Goal: Task Accomplishment & Management: Complete application form

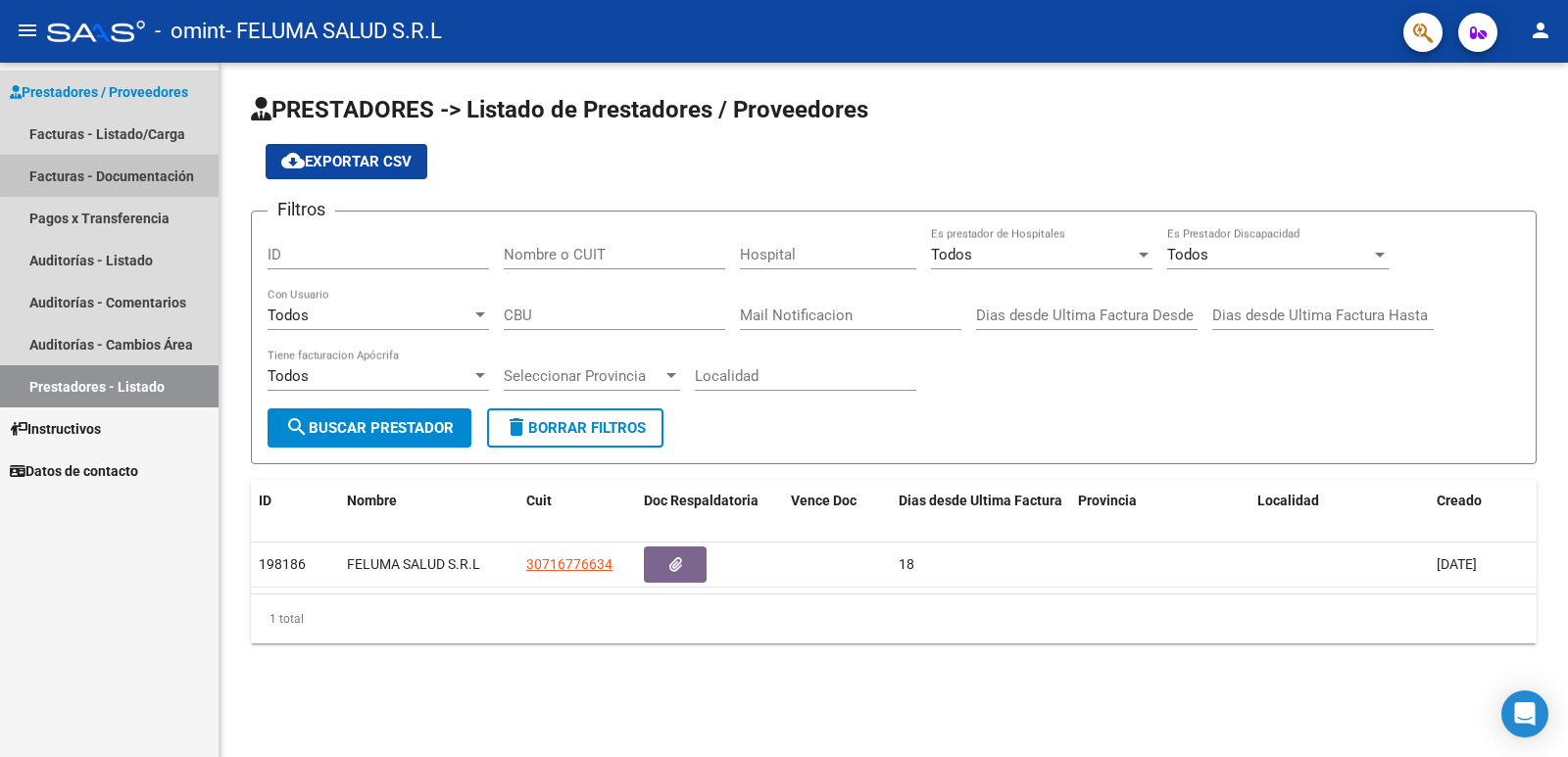
click at [114, 161] on link "Facturas - Documentación" at bounding box center [109, 175] width 218 height 42
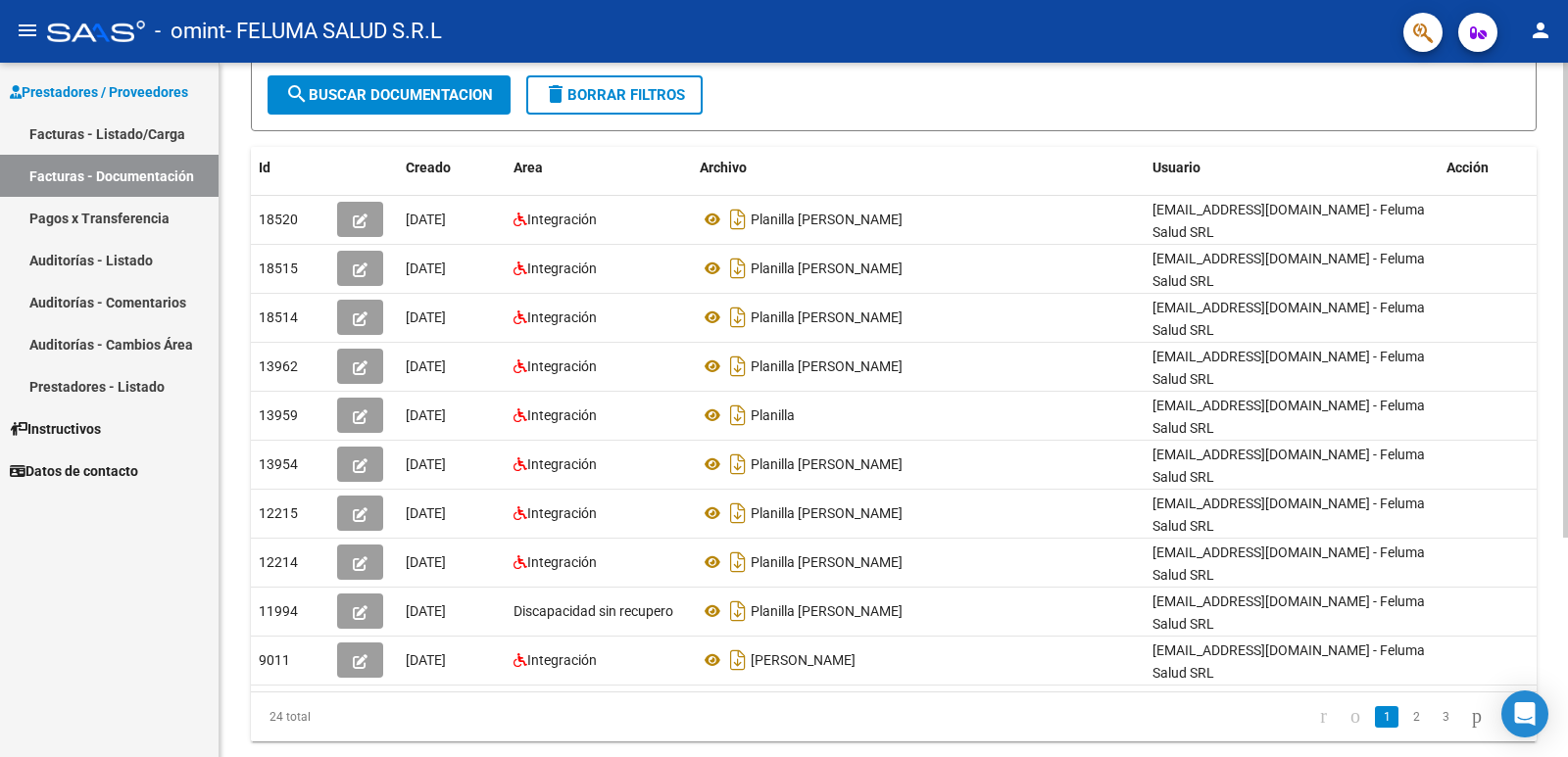
scroll to position [320, 0]
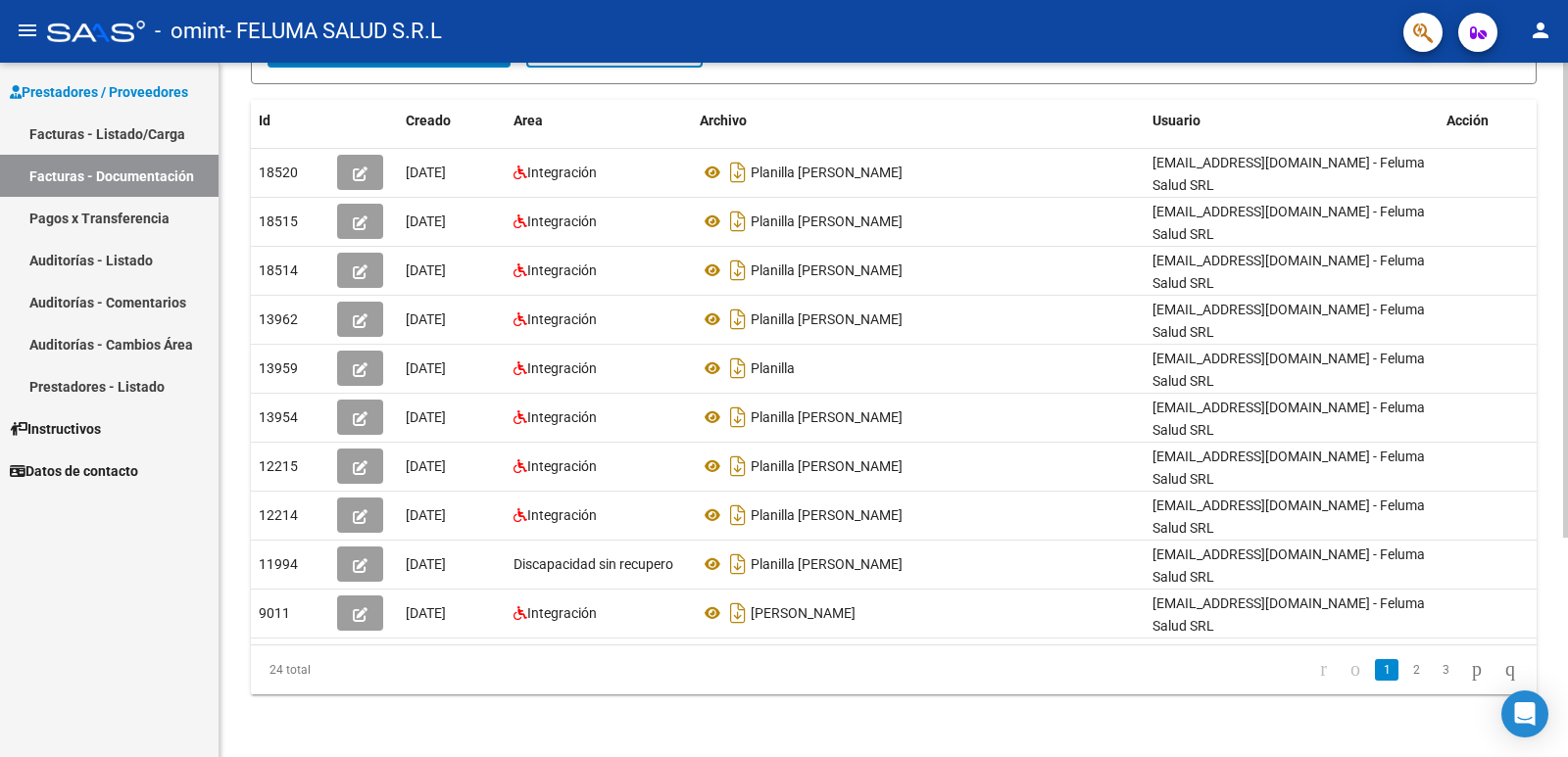
click at [1560, 628] on div "PRESTADORES -> Comprobantes - Documentación Respaldatoria cloud_download Export…" at bounding box center [896, 250] width 1354 height 1015
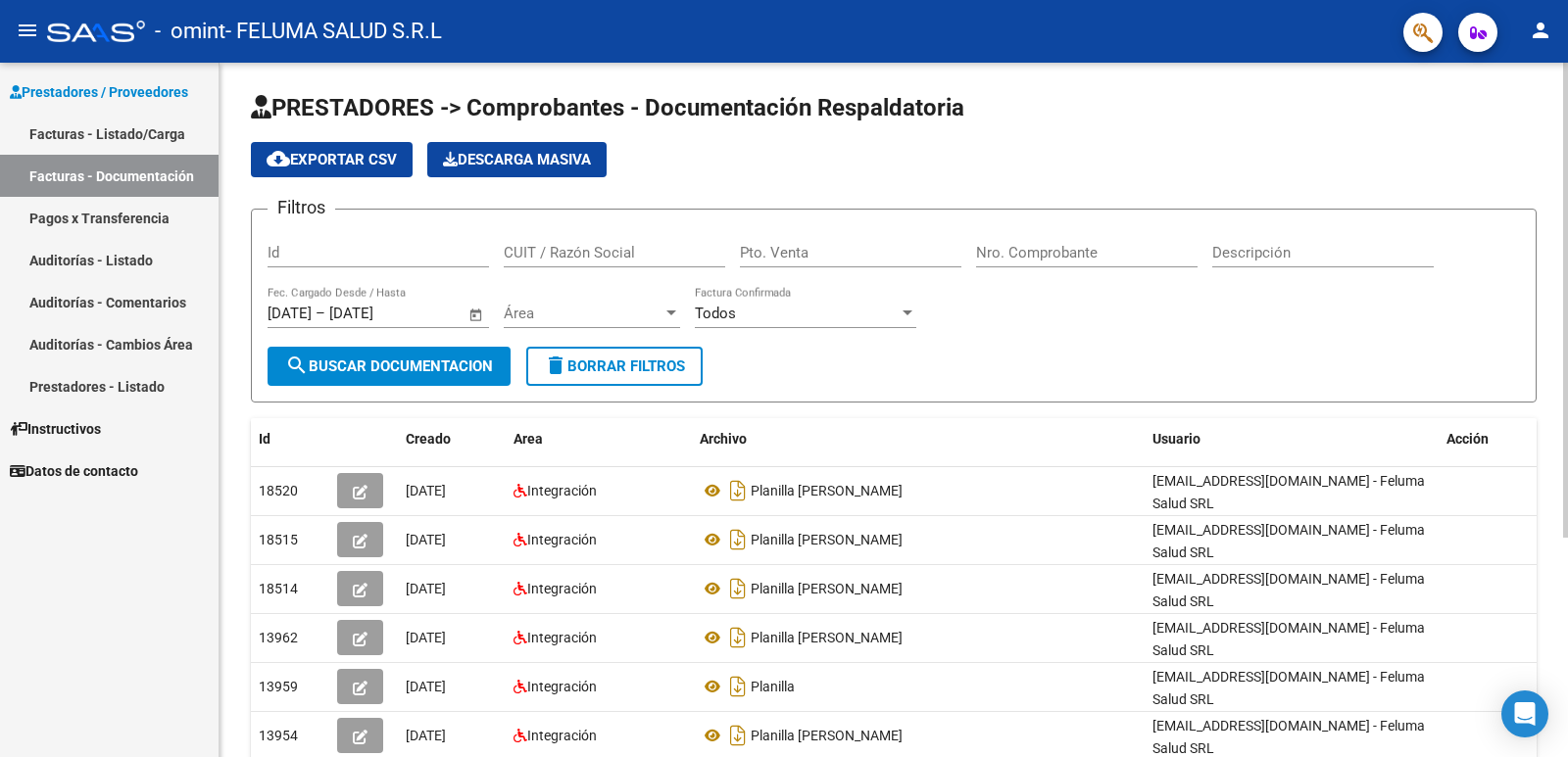
scroll to position [0, 0]
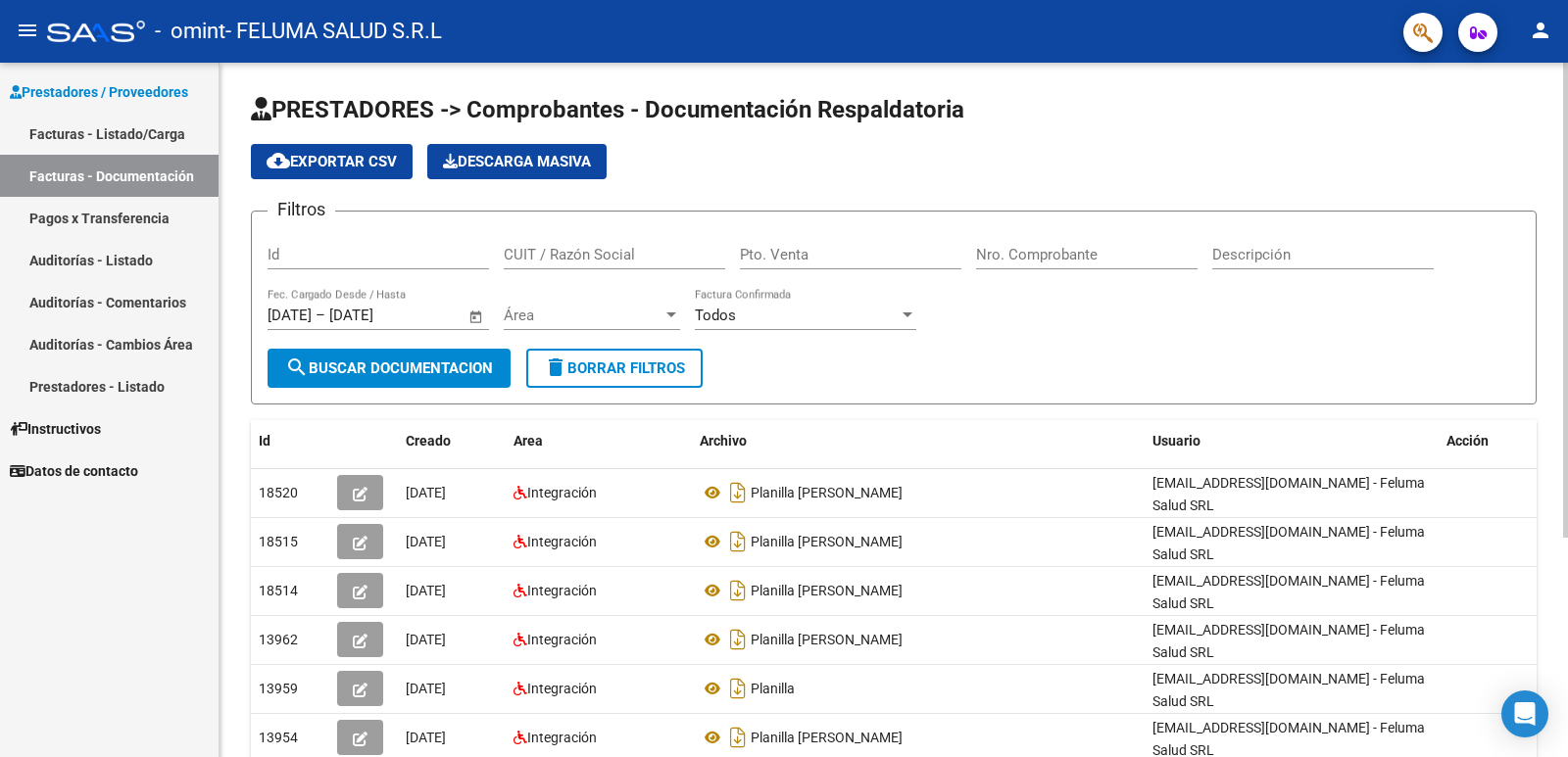
click at [1567, 243] on div at bounding box center [1565, 300] width 5 height 475
click at [1567, 206] on div at bounding box center [1565, 300] width 5 height 475
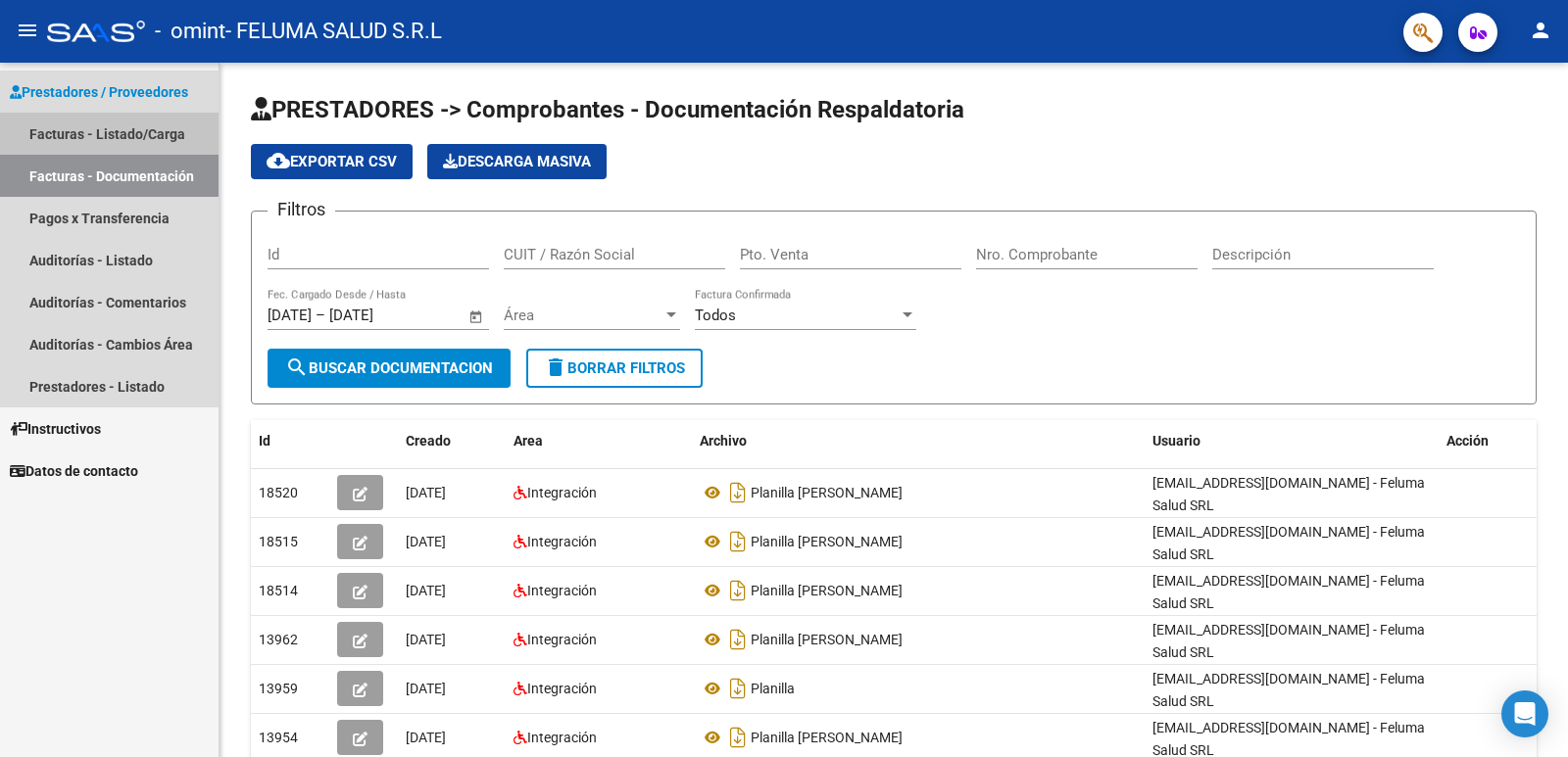
click at [129, 128] on link "Facturas - Listado/Carga" at bounding box center [109, 134] width 218 height 42
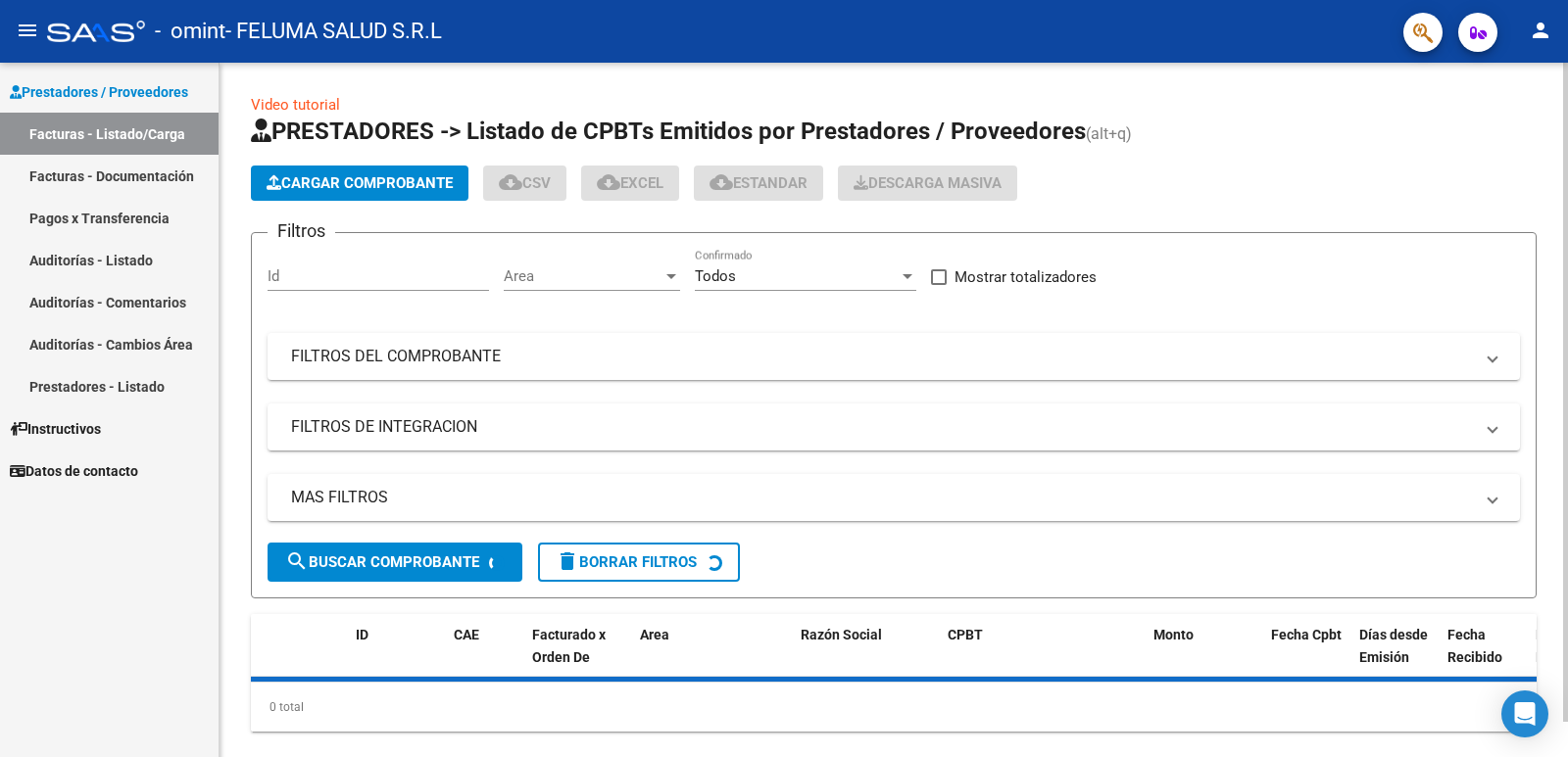
click at [421, 187] on span "Cargar Comprobante" at bounding box center [359, 183] width 186 height 18
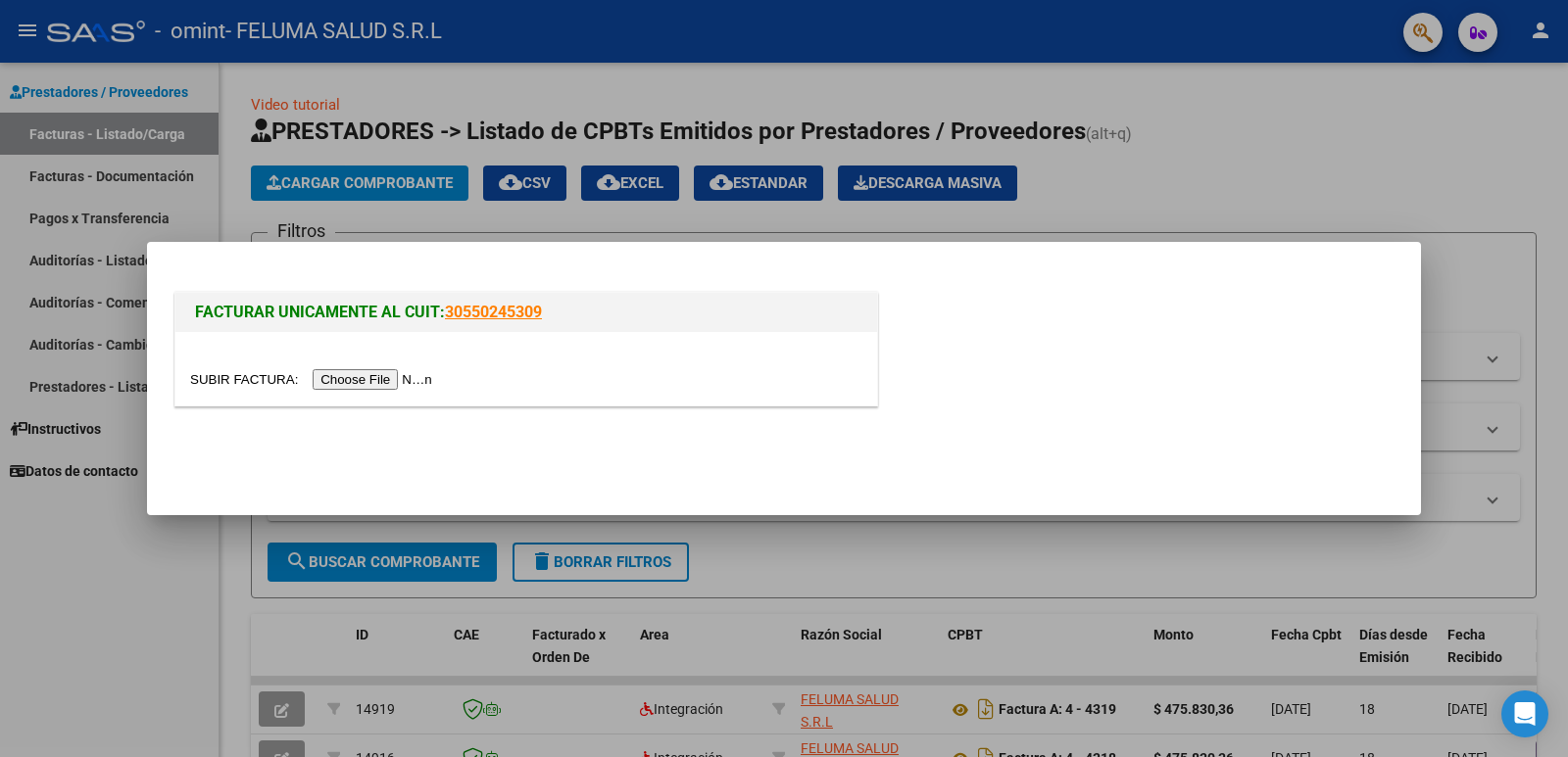
click at [321, 385] on input "file" at bounding box center [314, 379] width 248 height 21
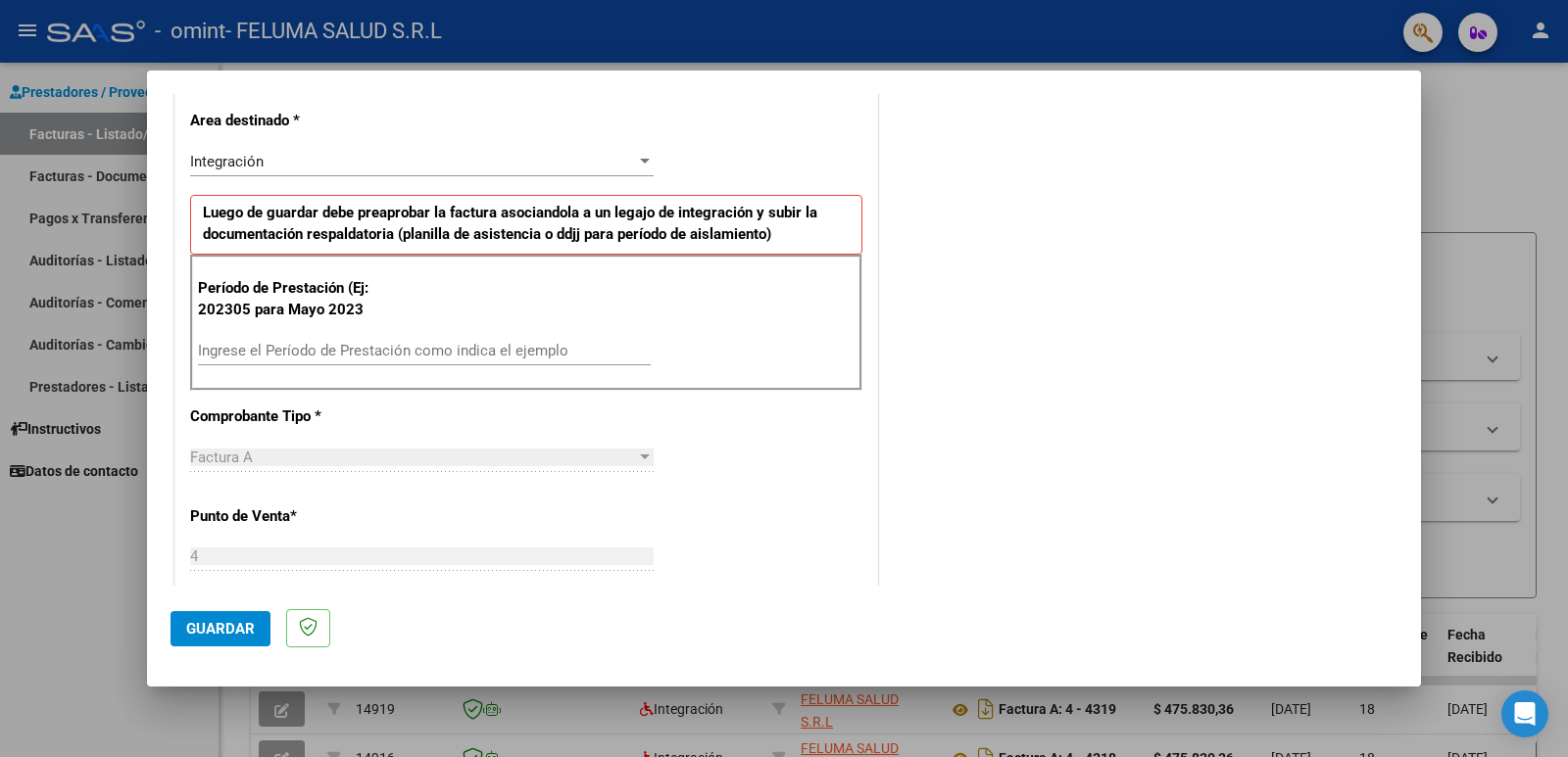
scroll to position [420, 0]
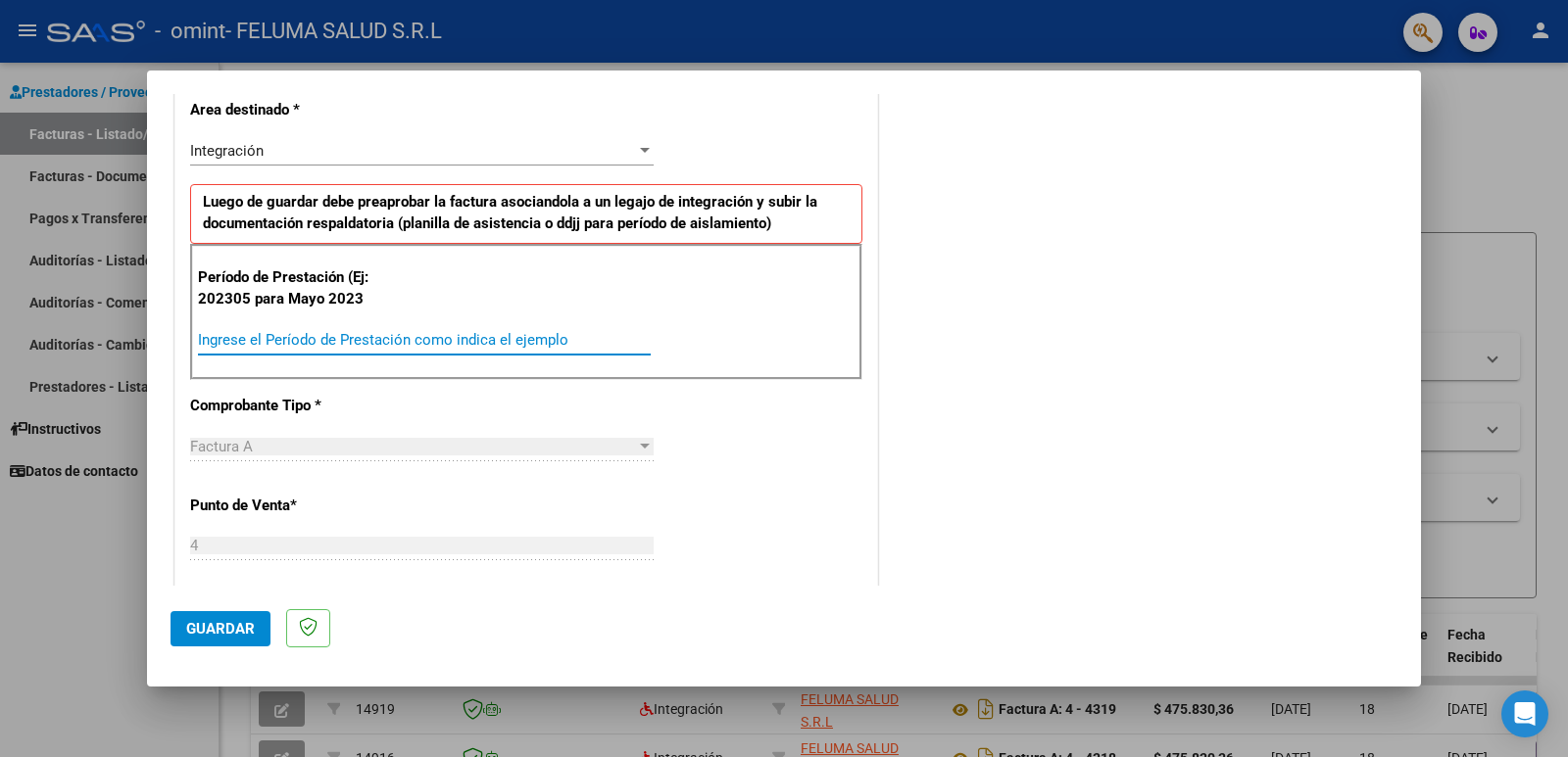
click at [358, 337] on input "Ingrese el Período de Prestación como indica el ejemplo" at bounding box center [424, 340] width 452 height 18
type input "202506"
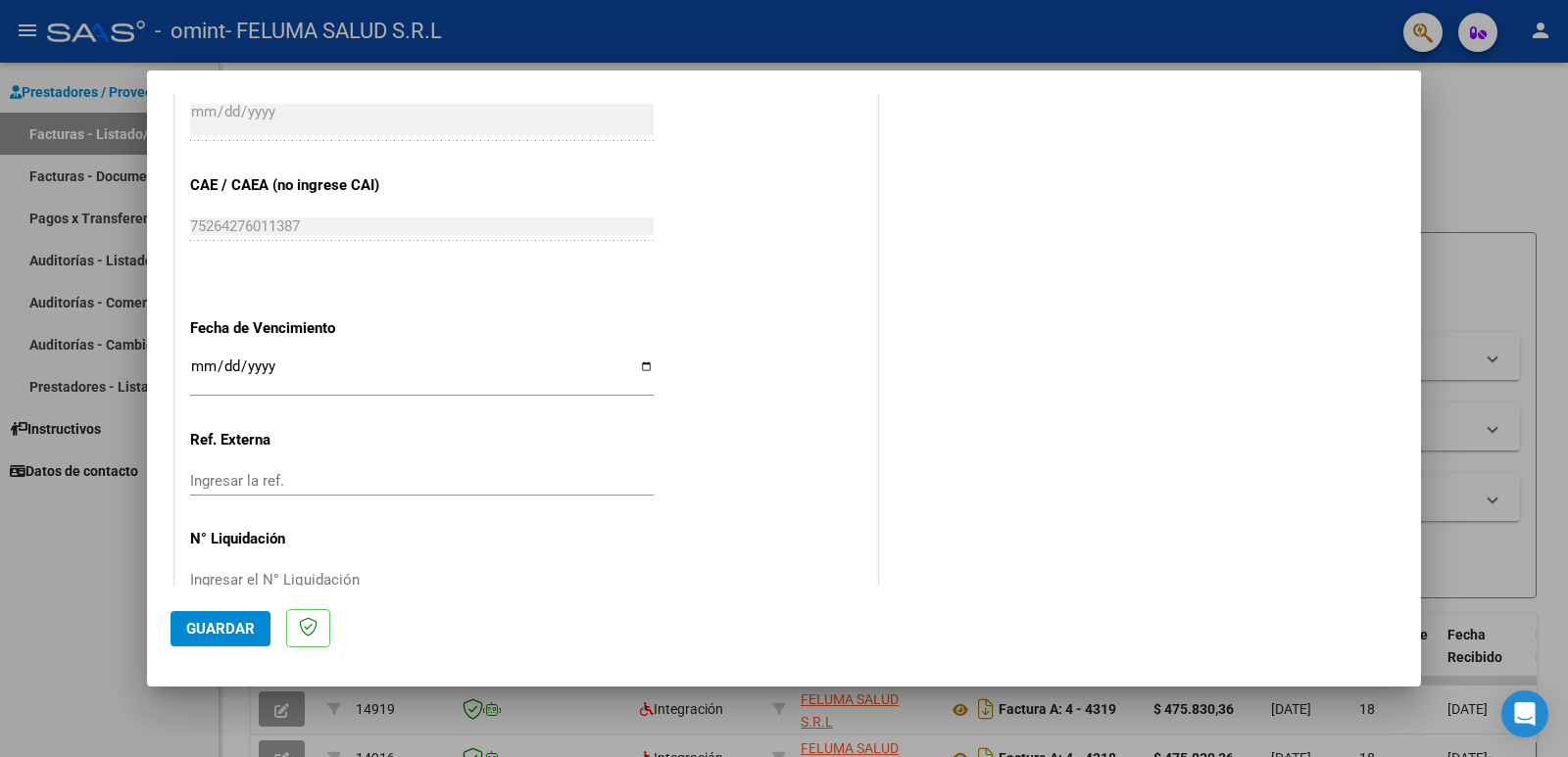
scroll to position [1155, 0]
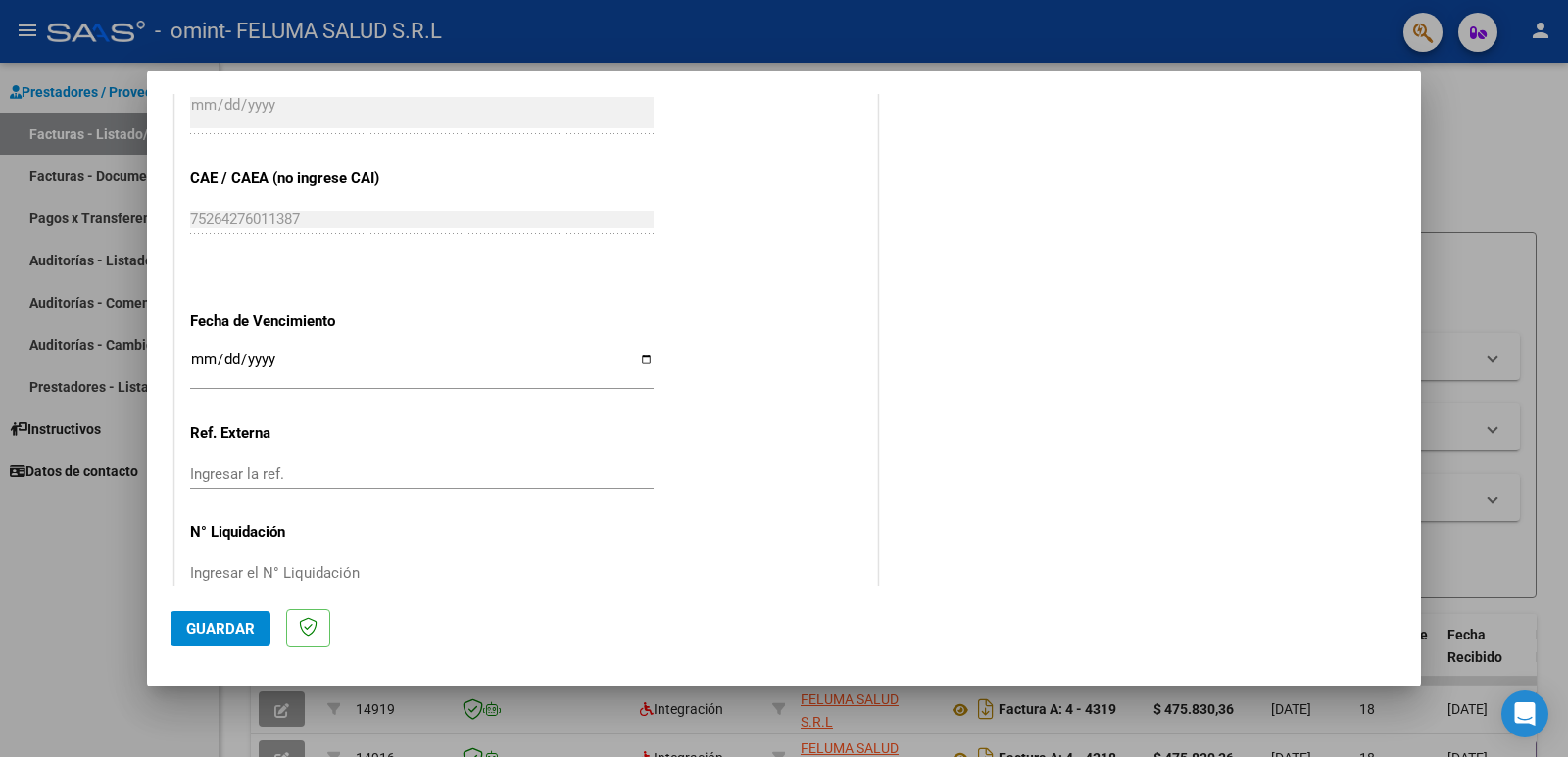
click at [639, 359] on input "Ingresar la fecha" at bounding box center [421, 368] width 463 height 31
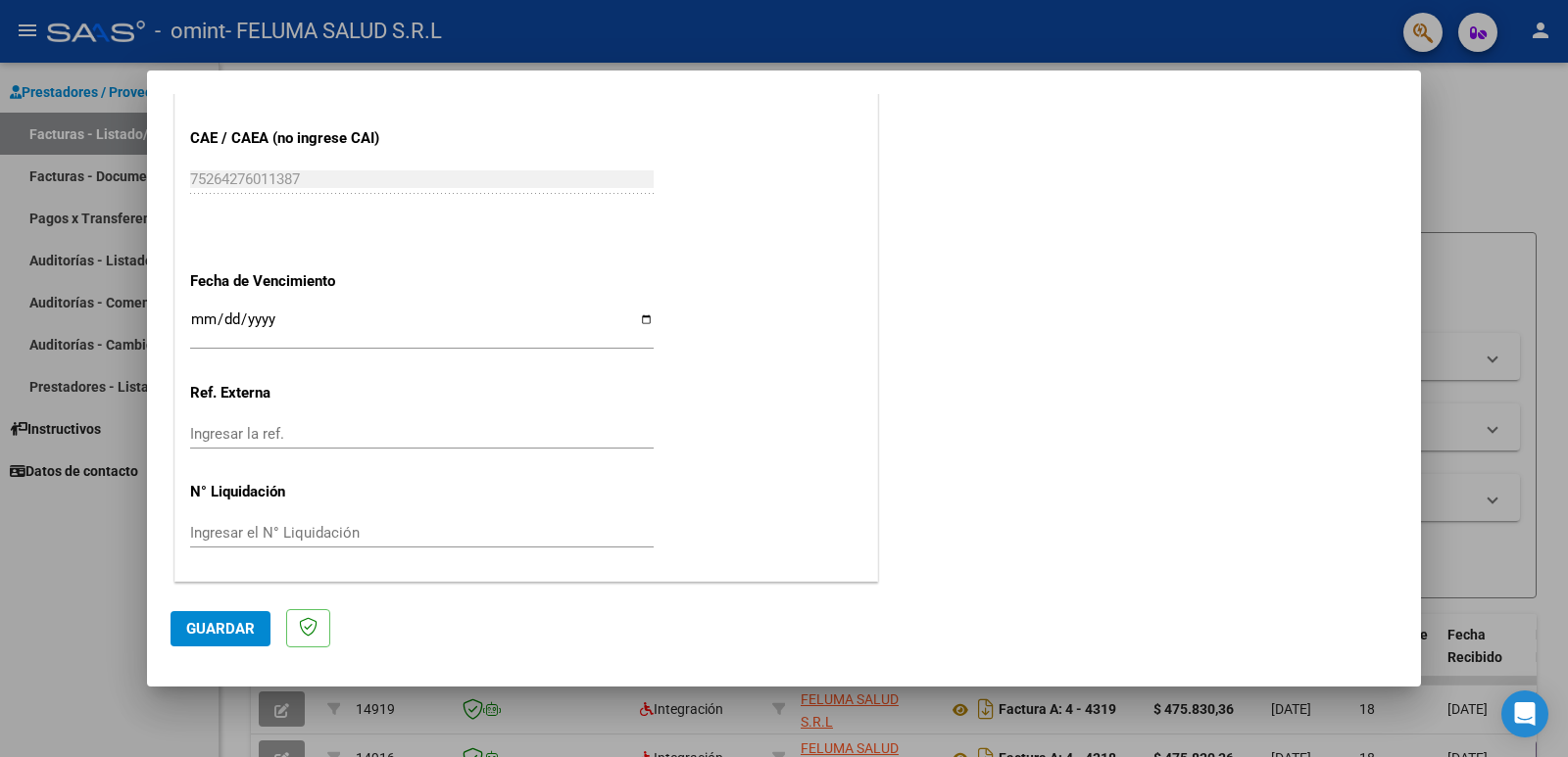
click at [641, 315] on input "[DATE]" at bounding box center [421, 327] width 463 height 31
type input "[DATE]"
click at [241, 630] on span "Guardar" at bounding box center [220, 629] width 69 height 18
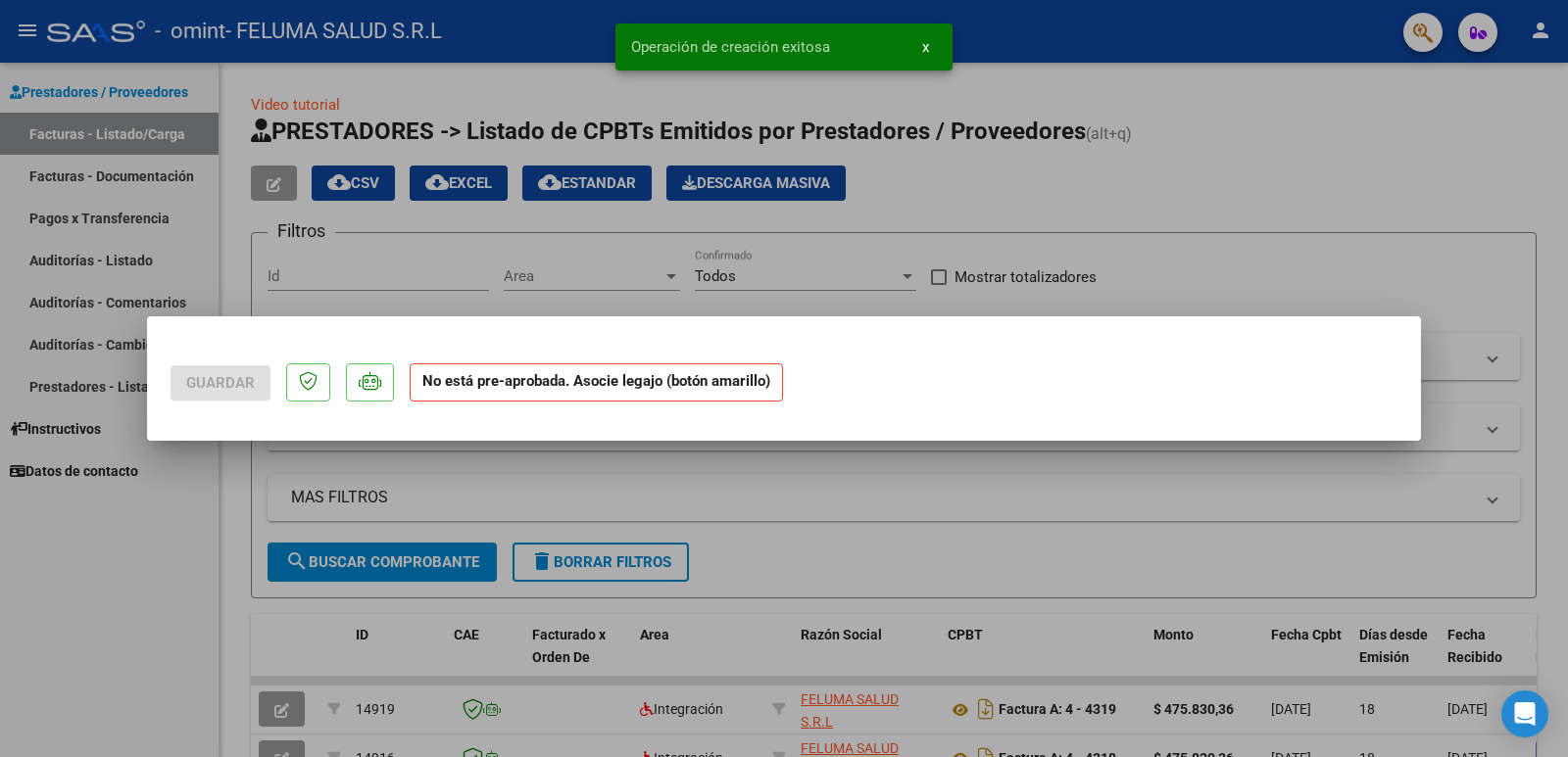
scroll to position [0, 0]
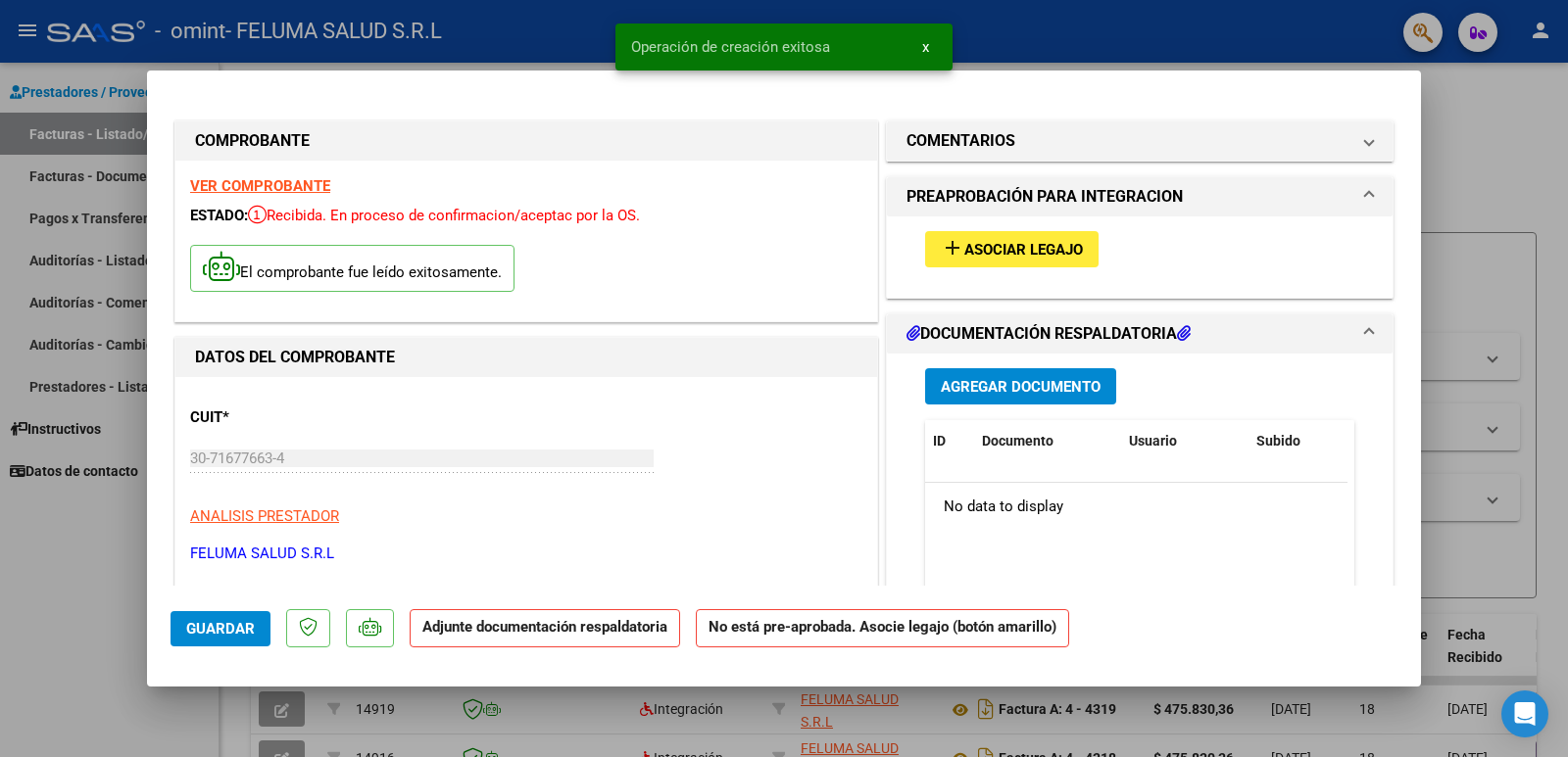
click at [969, 250] on span "Asociar Legajo" at bounding box center [1023, 250] width 119 height 18
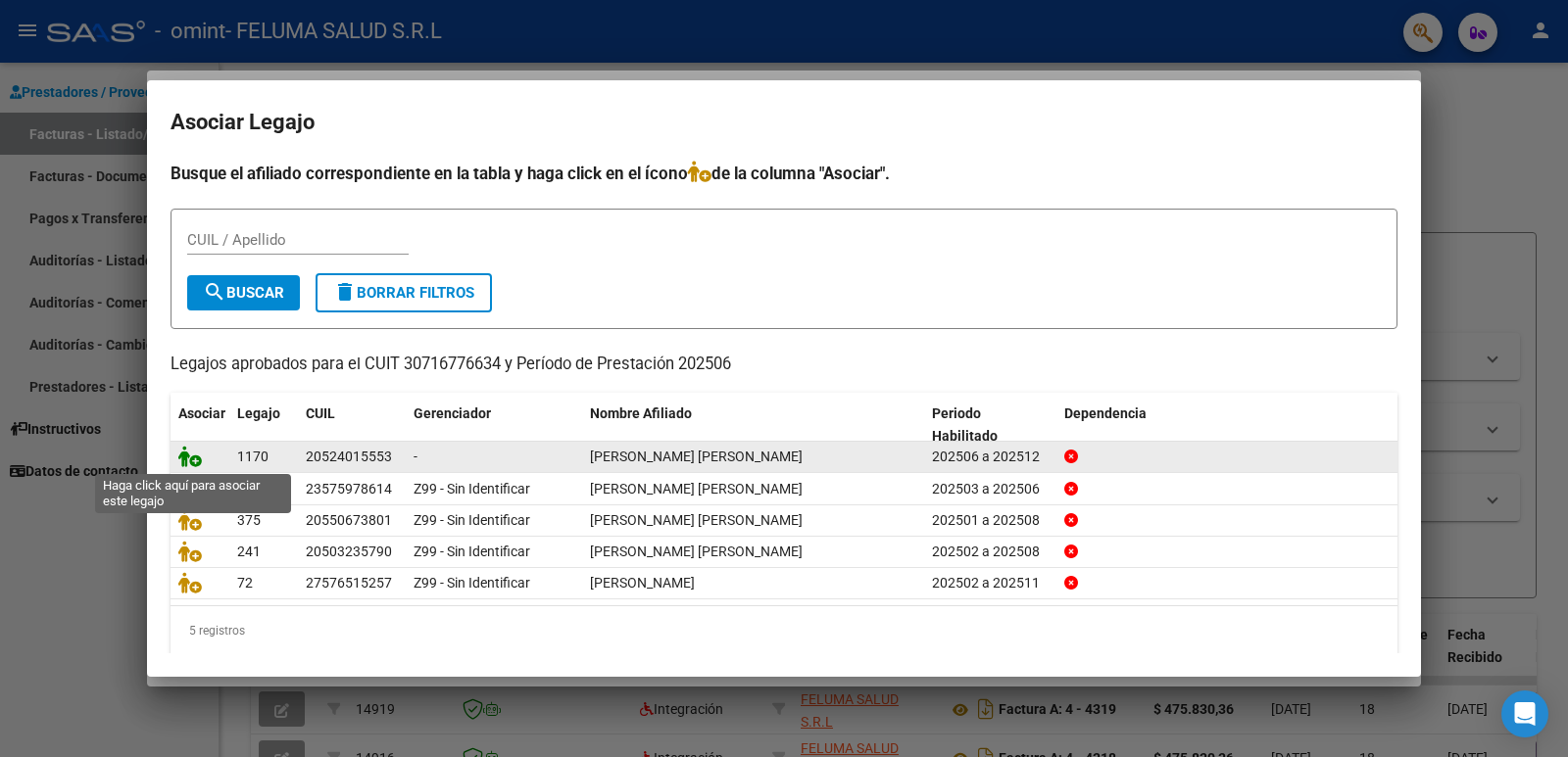
click at [195, 456] on icon at bounding box center [190, 456] width 24 height 22
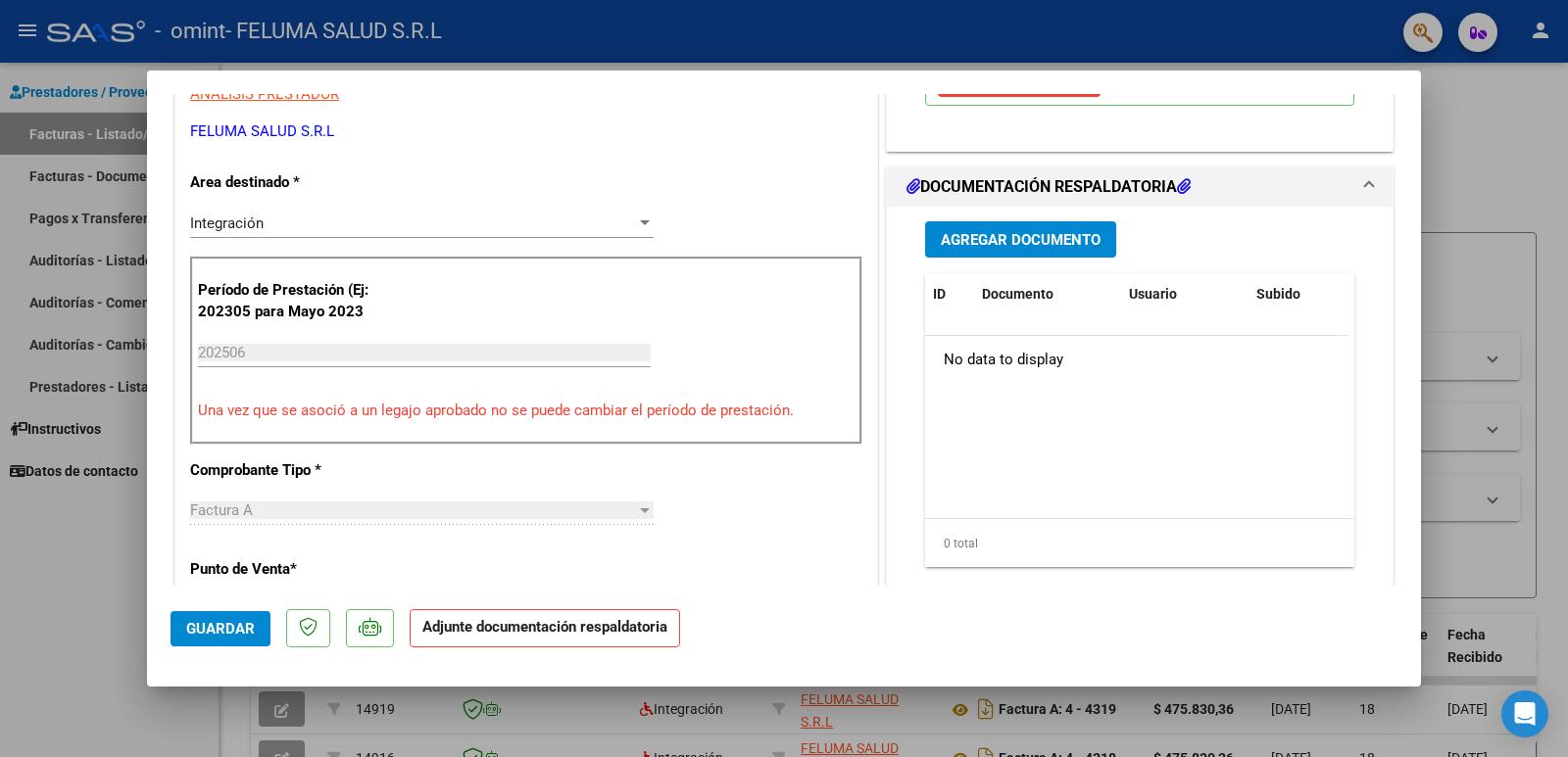
scroll to position [433, 0]
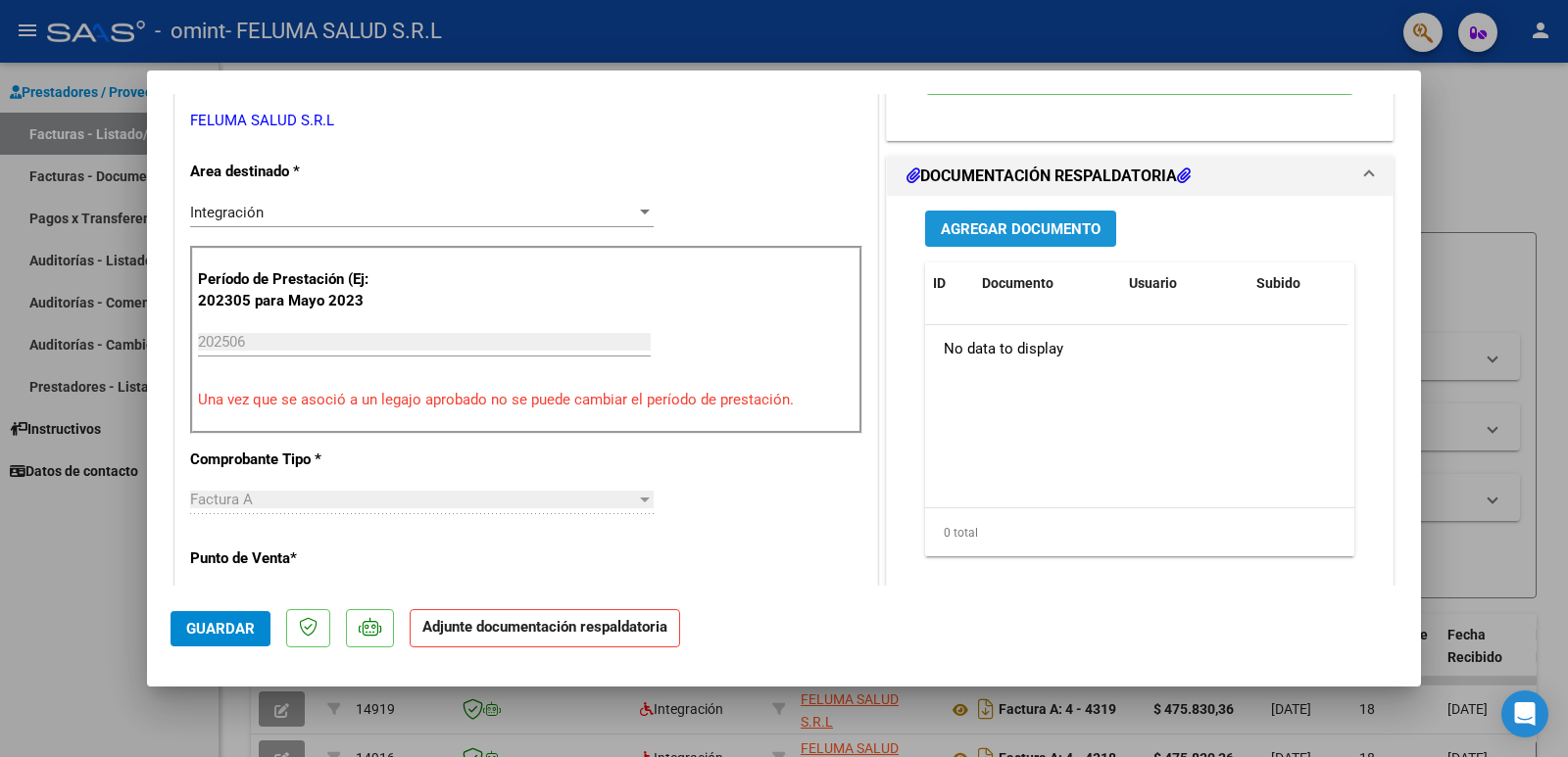
click at [1040, 227] on span "Agregar Documento" at bounding box center [1020, 229] width 159 height 18
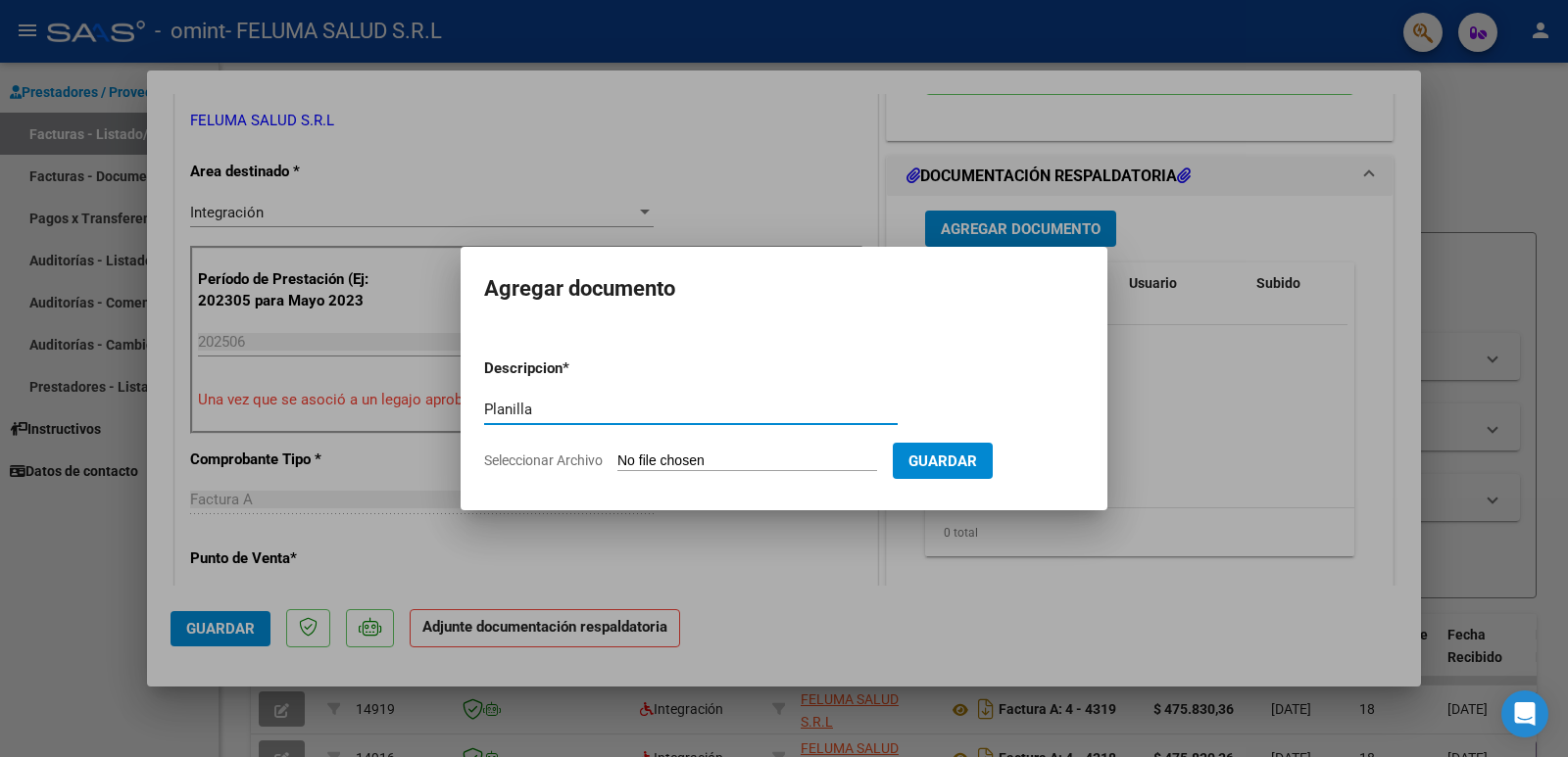
paste input "[PERSON_NAME]"
type input "Planilla [PERSON_NAME]"
click at [851, 457] on input "Seleccionar Archivo" at bounding box center [748, 461] width 260 height 19
type input "C:\fakepath\Planilla [PERSON_NAME].pdf"
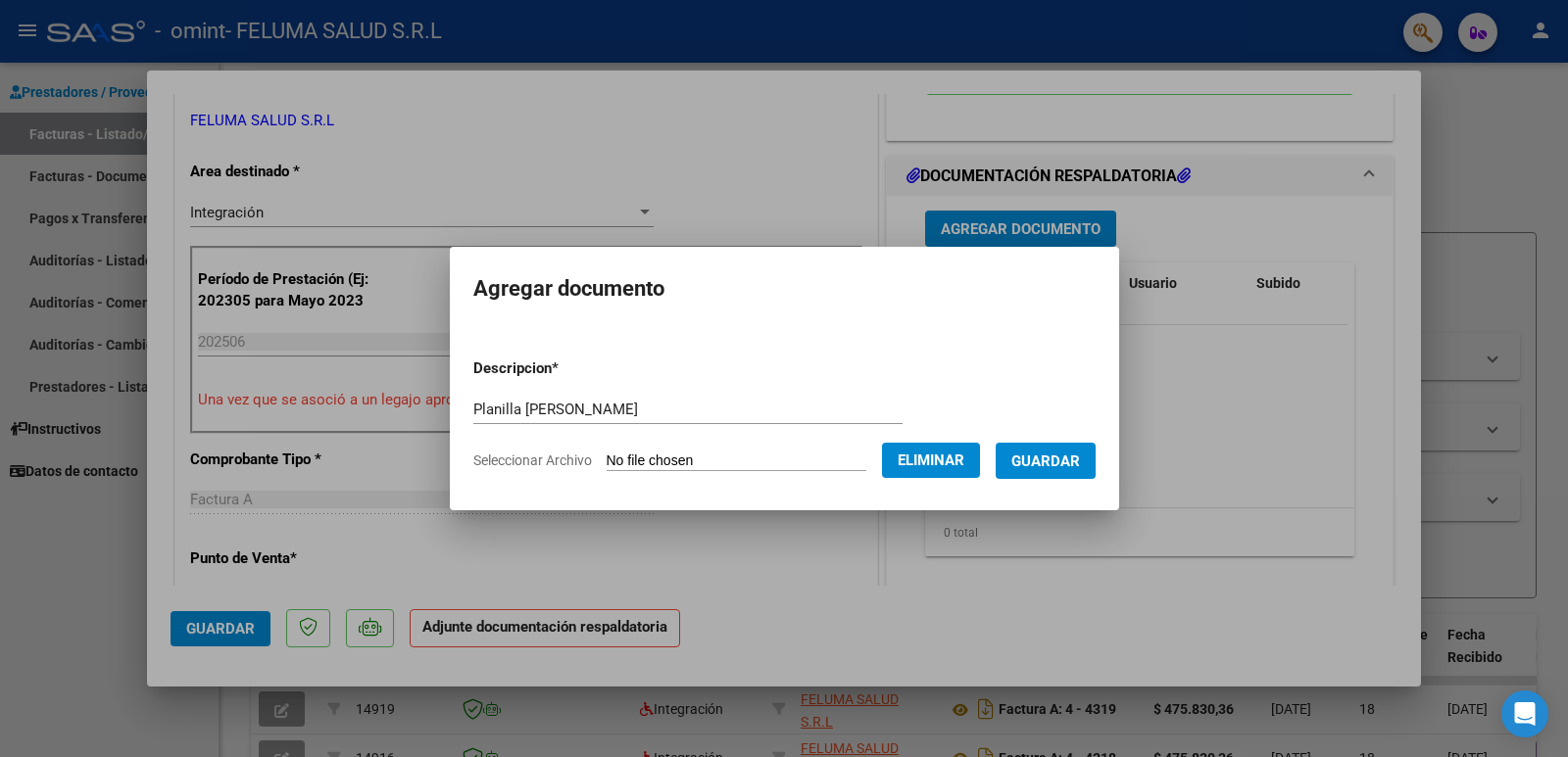
click at [1044, 461] on span "Guardar" at bounding box center [1046, 461] width 69 height 18
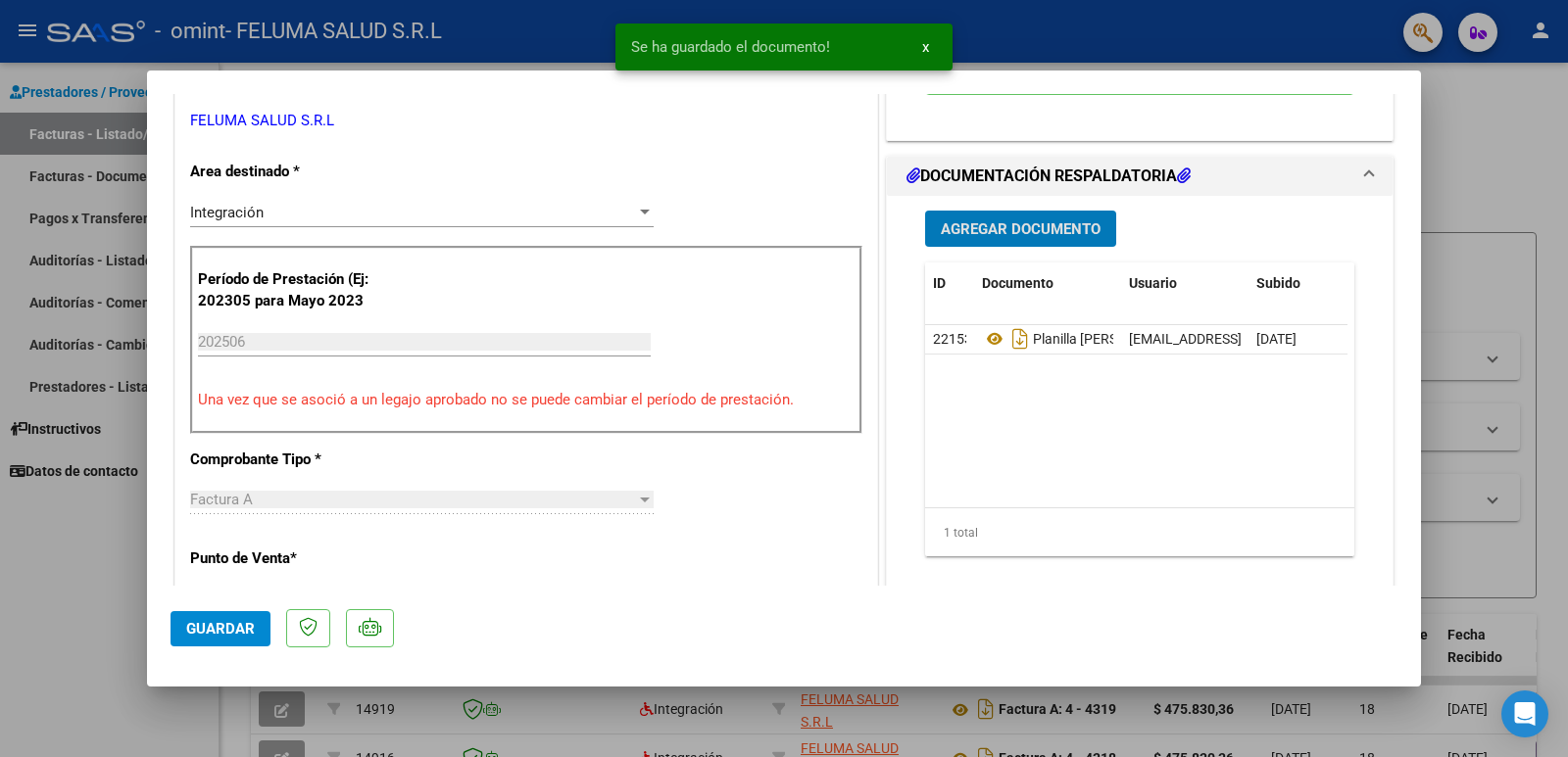
click at [208, 618] on button "Guardar" at bounding box center [220, 629] width 100 height 35
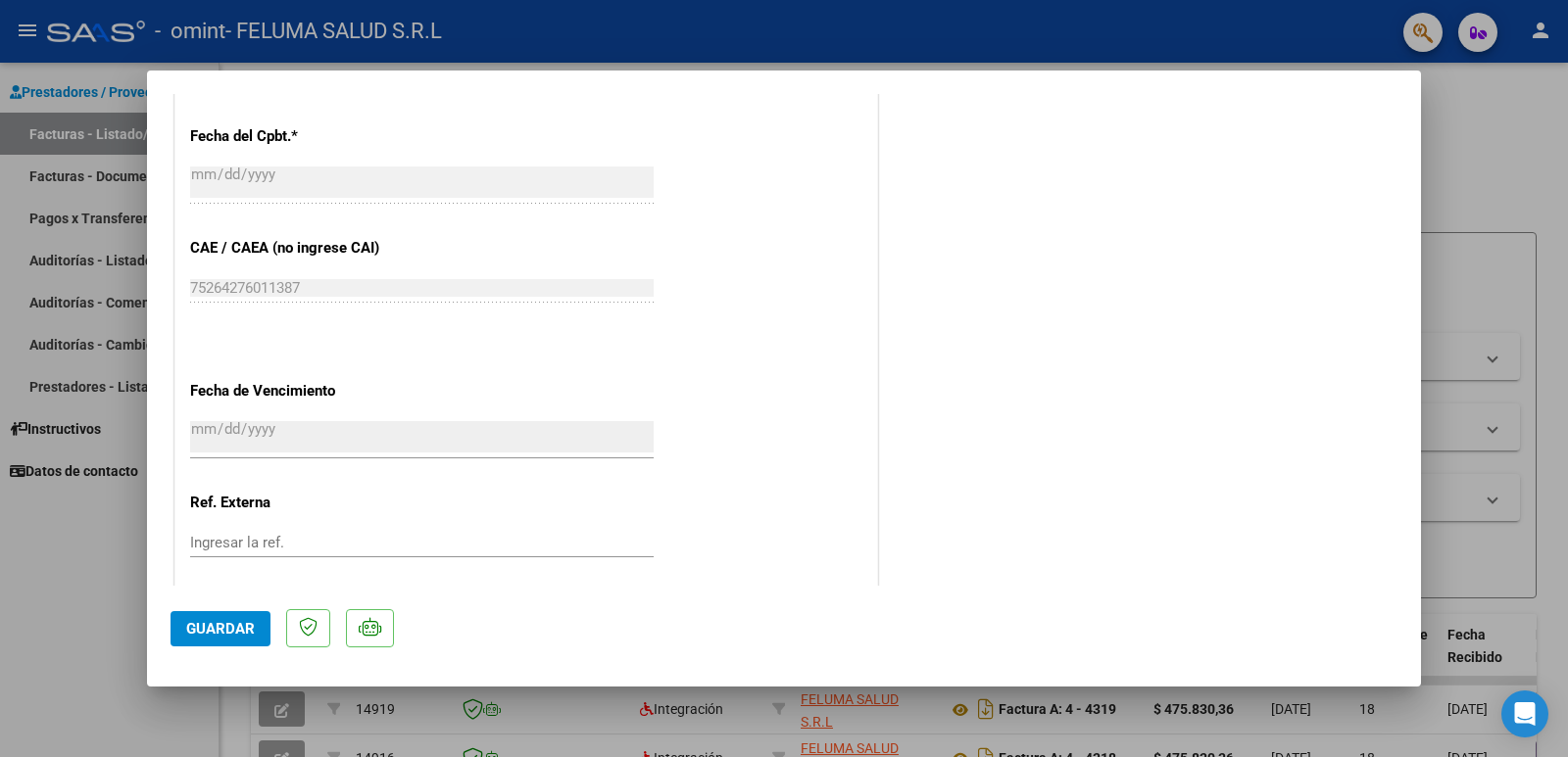
scroll to position [1261, 0]
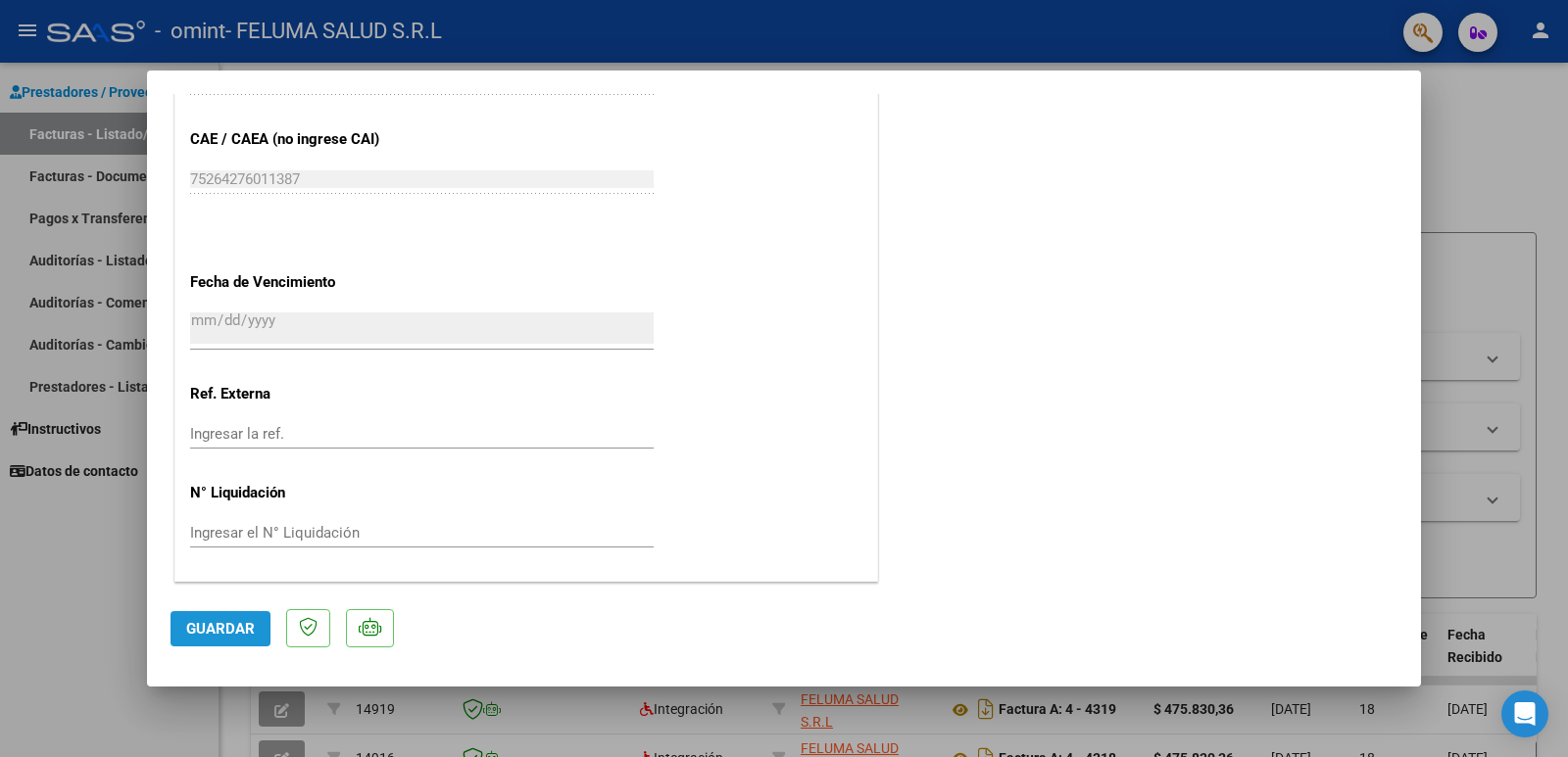
click at [219, 621] on span "Guardar" at bounding box center [220, 629] width 69 height 18
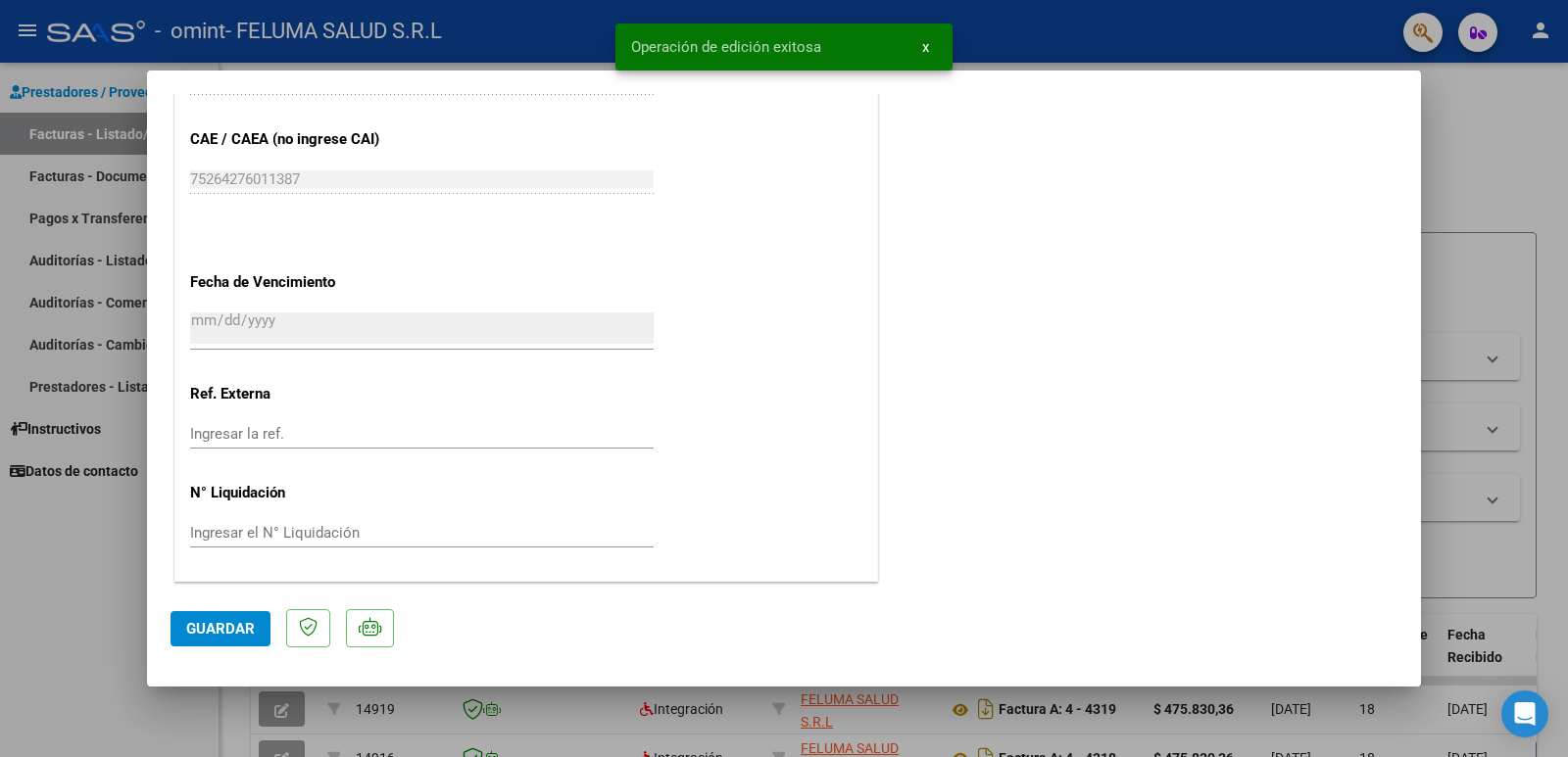
click at [57, 571] on div at bounding box center [784, 378] width 1568 height 757
type input "$ 0,00"
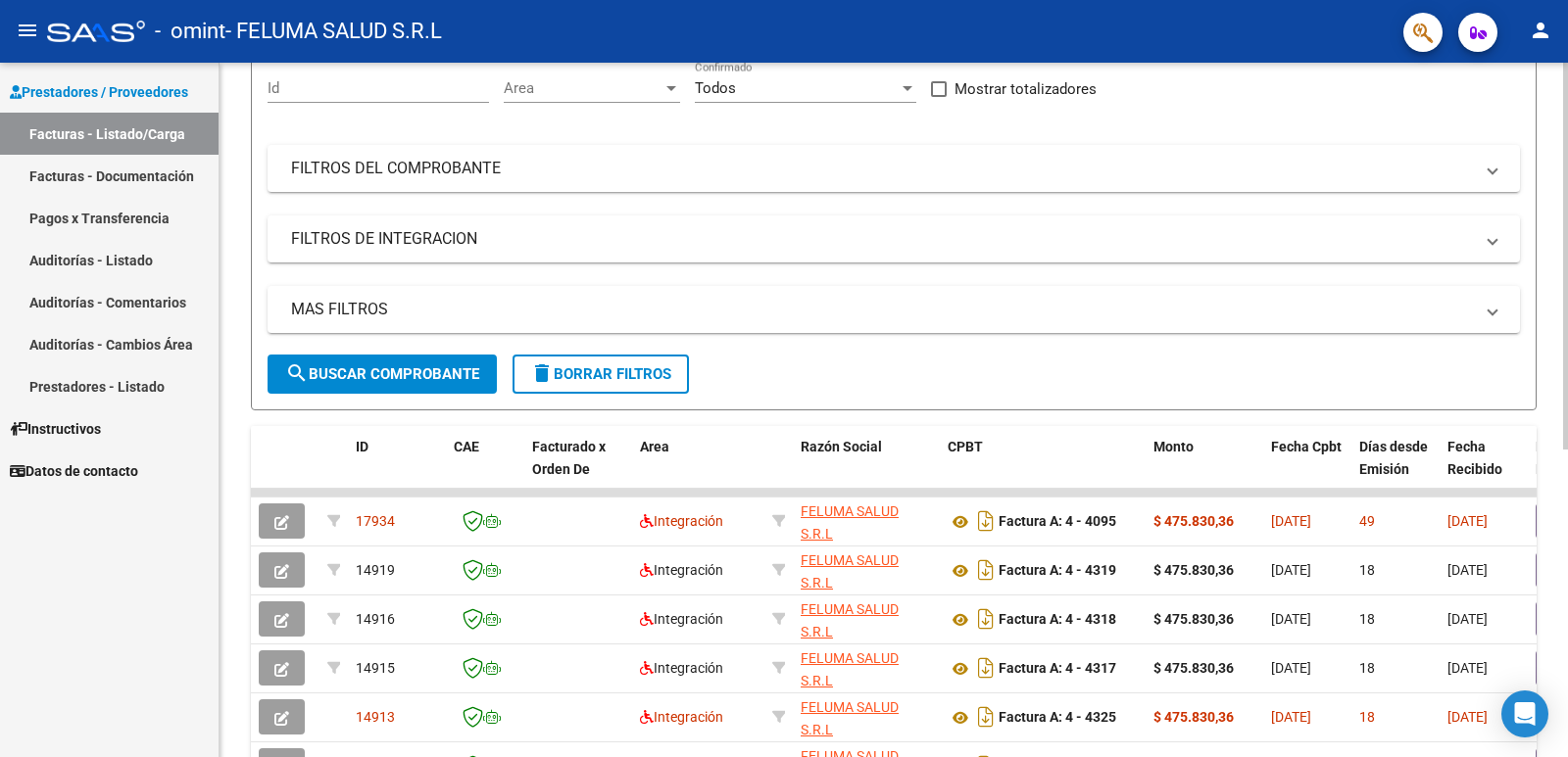
scroll to position [197, 0]
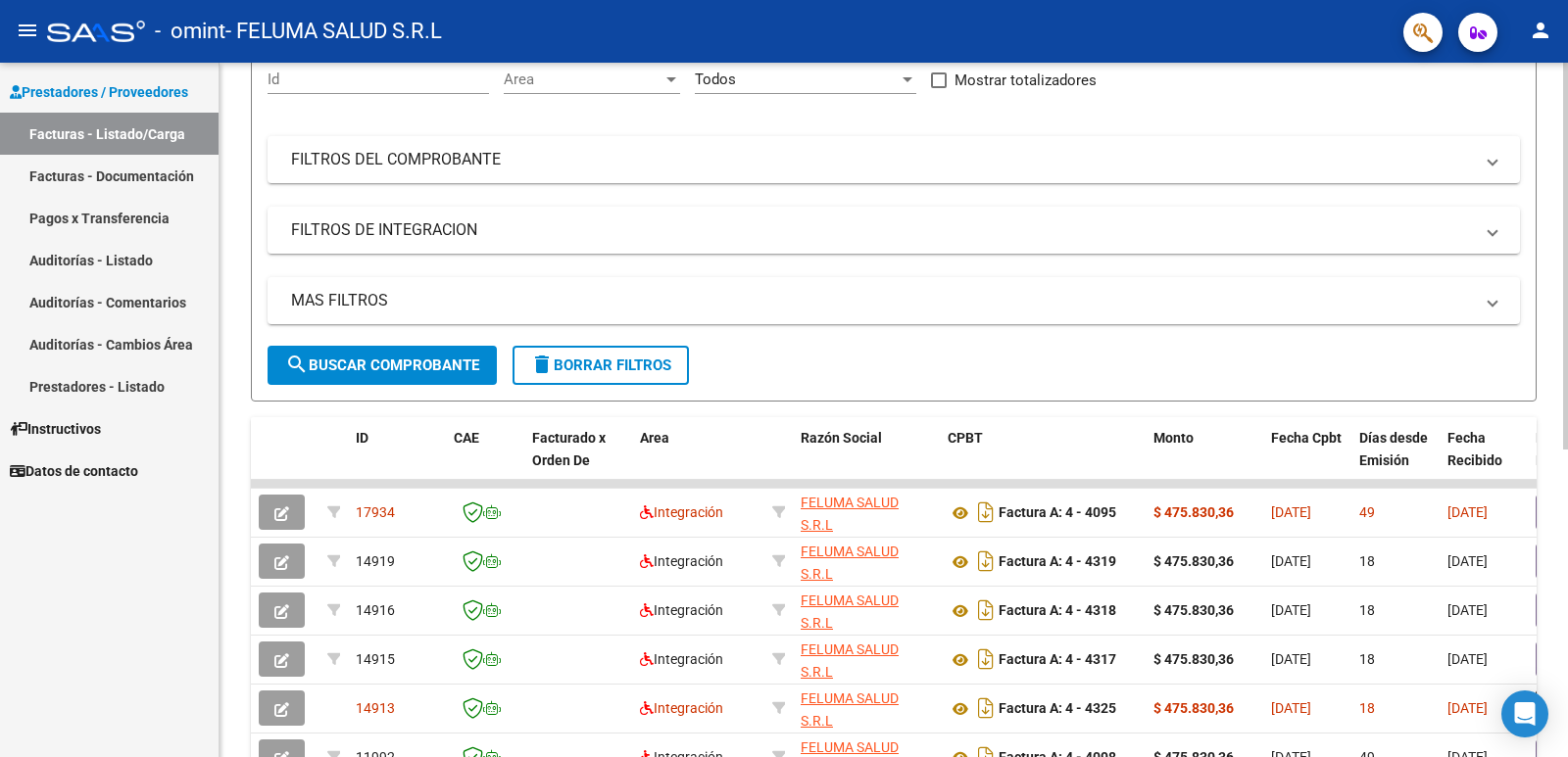
click at [1567, 401] on div at bounding box center [1565, 368] width 5 height 386
